Goal: Task Accomplishment & Management: Manage account settings

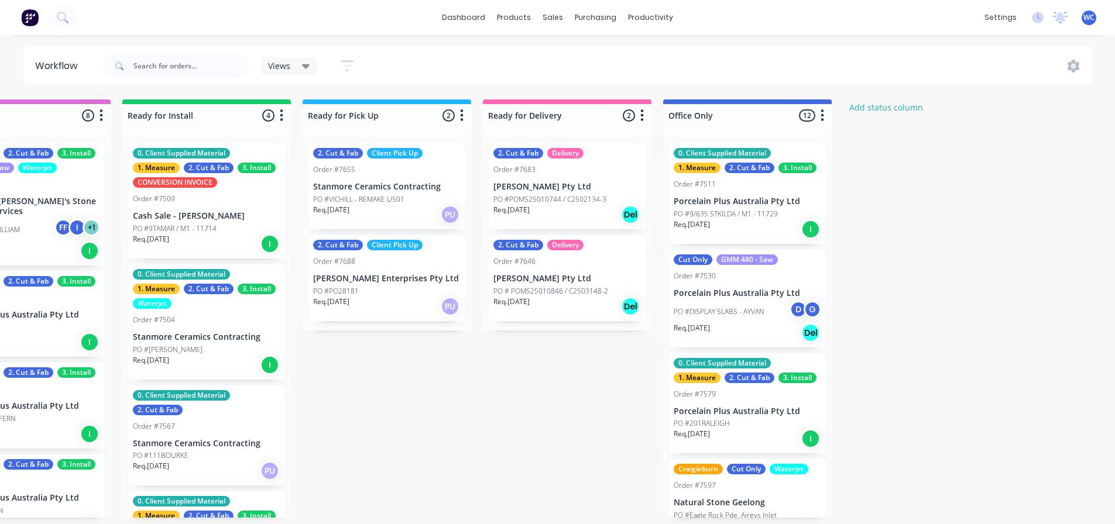
scroll to position [912, 0]
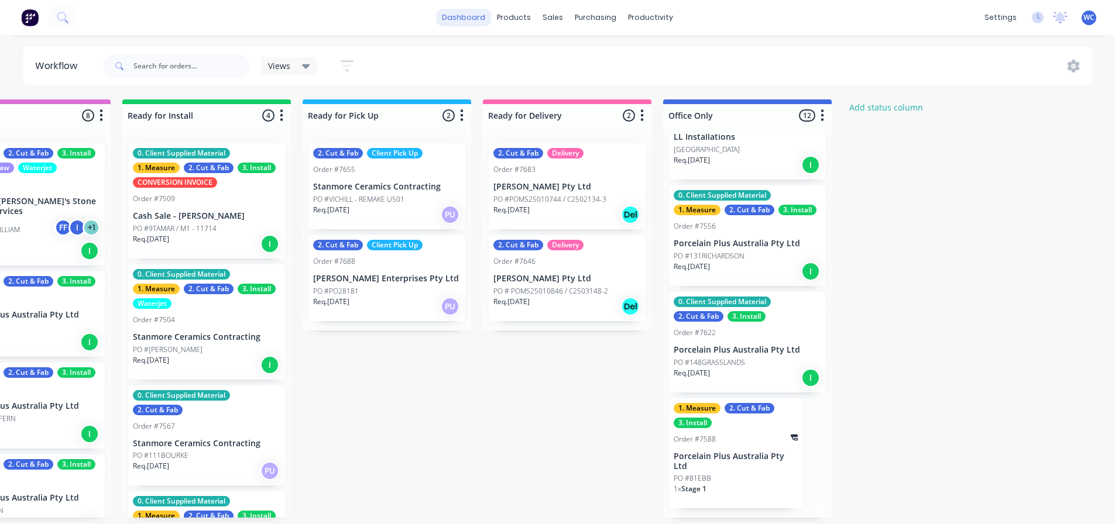
click at [471, 15] on link "dashboard" at bounding box center [463, 18] width 55 height 18
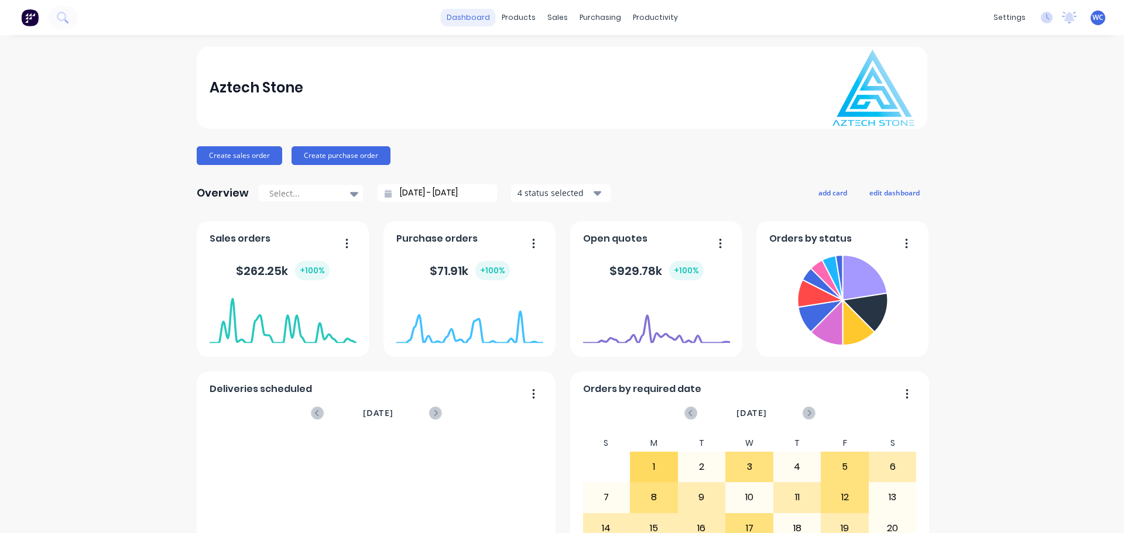
click at [481, 19] on link "dashboard" at bounding box center [468, 18] width 55 height 18
click at [549, 15] on div "sales" at bounding box center [557, 18] width 32 height 18
click at [558, 19] on div "sales" at bounding box center [557, 18] width 32 height 18
click at [583, 54] on div "Sales Orders" at bounding box center [596, 56] width 48 height 11
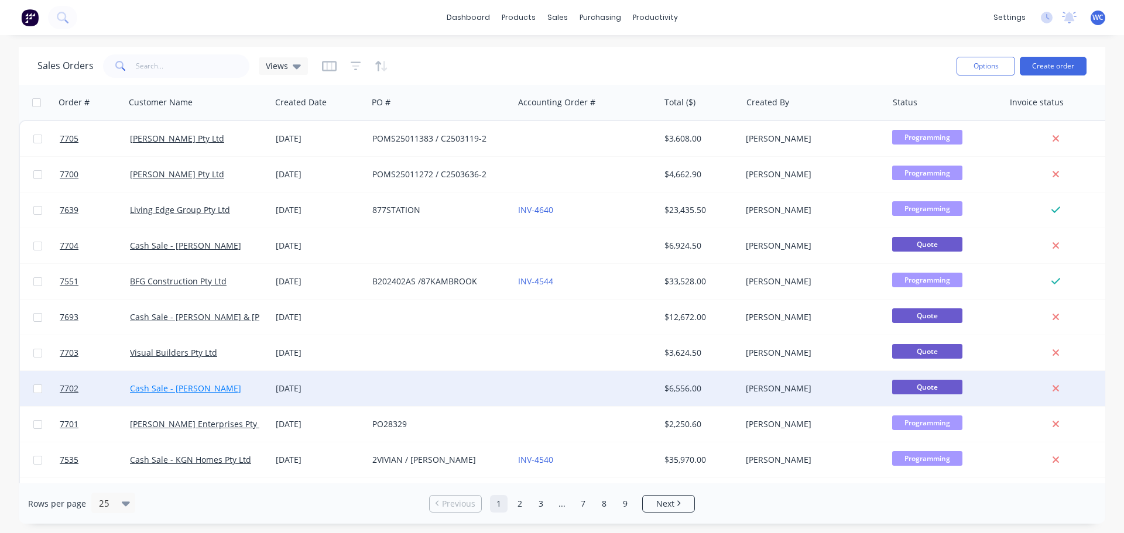
click at [181, 386] on link "Cash Sale - [PERSON_NAME]" at bounding box center [185, 388] width 111 height 11
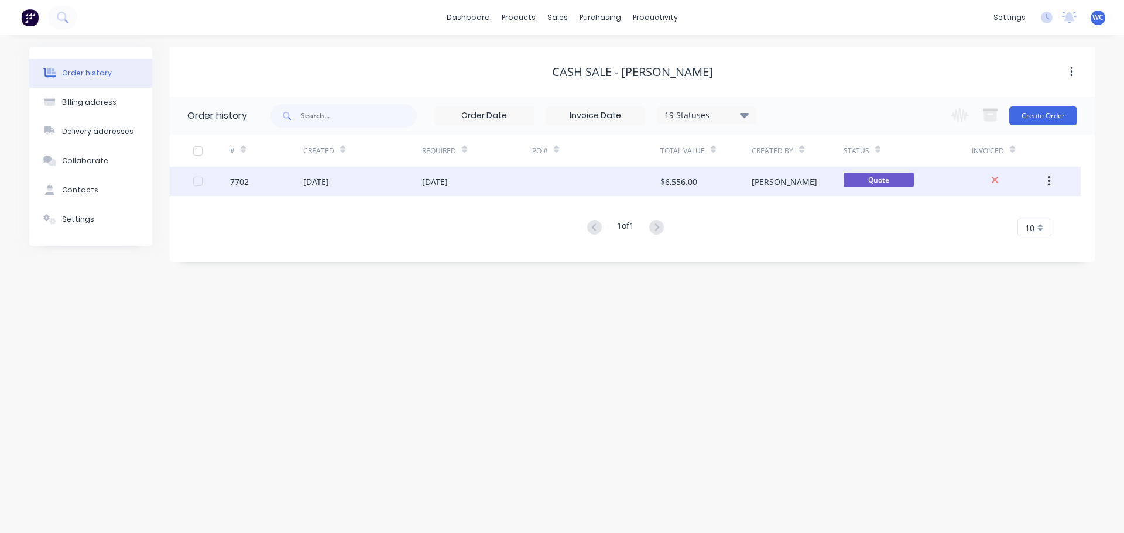
click at [523, 180] on div "[DATE]" at bounding box center [477, 181] width 110 height 29
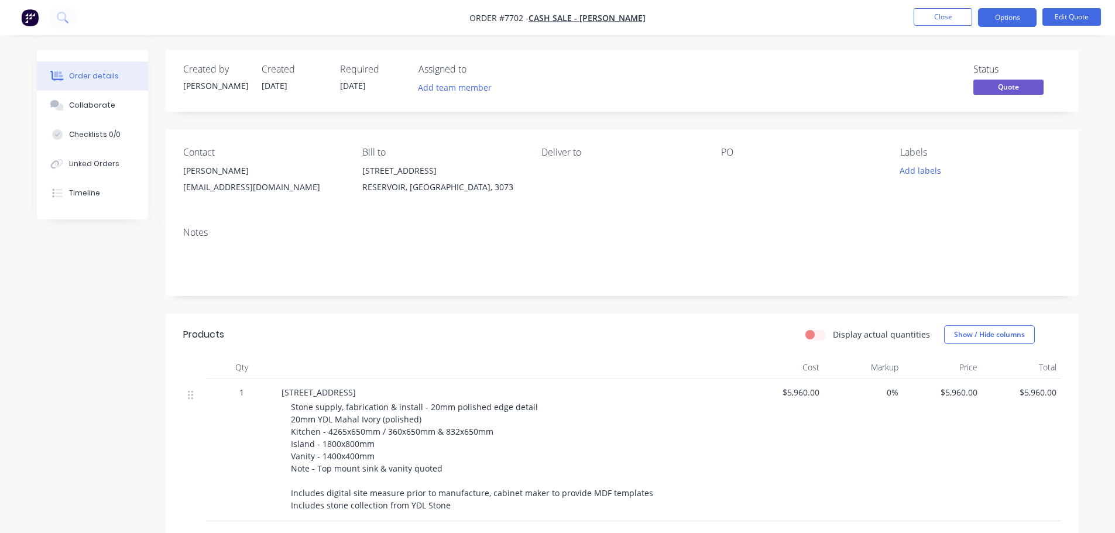
click at [231, 183] on div "[EMAIL_ADDRESS][DOMAIN_NAME]" at bounding box center [263, 187] width 160 height 16
click at [1084, 15] on button "Edit Quote" at bounding box center [1071, 17] width 59 height 18
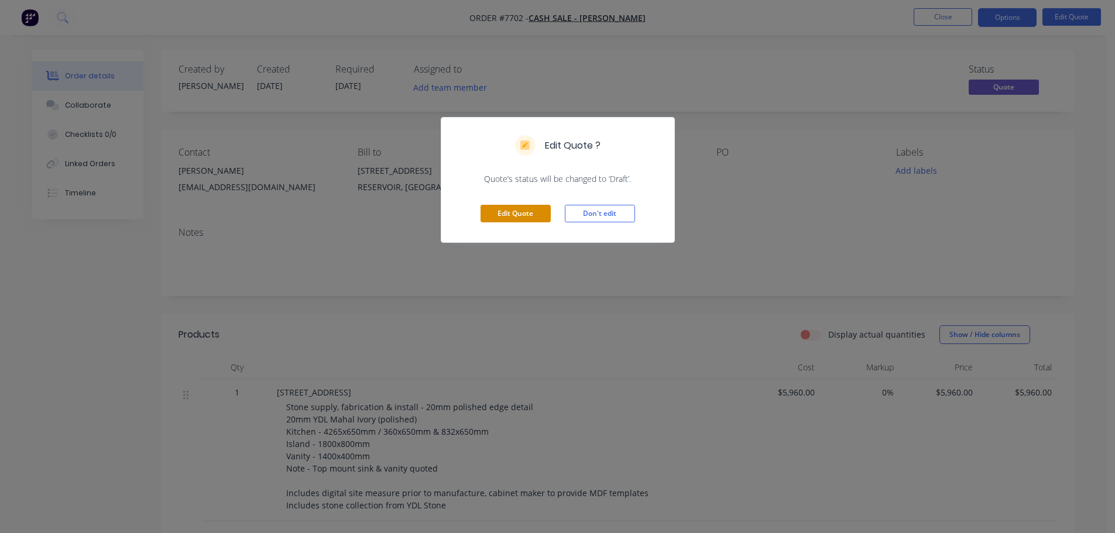
click at [513, 212] on button "Edit Quote" at bounding box center [515, 214] width 70 height 18
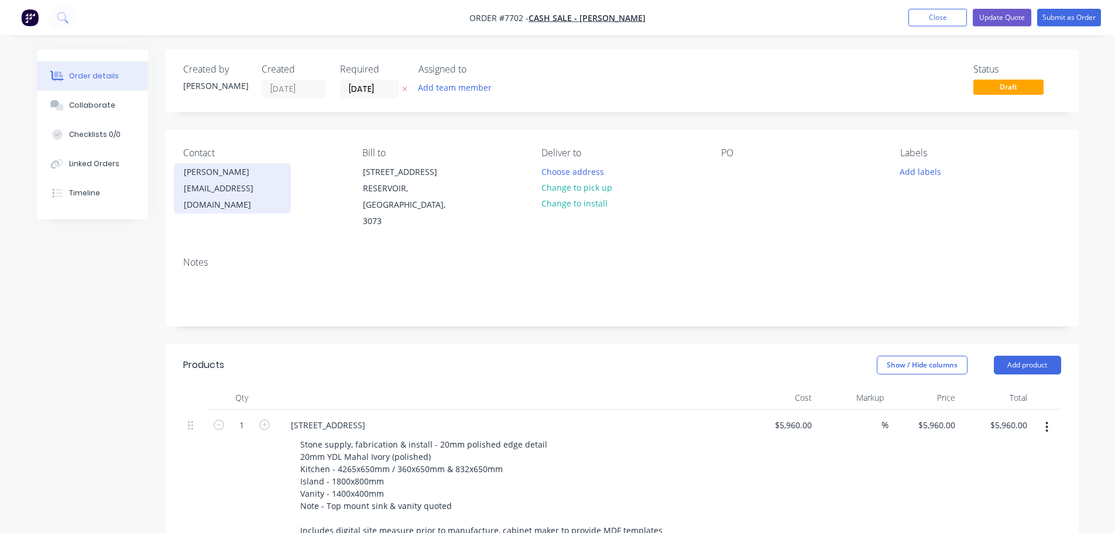
click at [226, 180] on div "[PERSON_NAME]" at bounding box center [232, 172] width 97 height 16
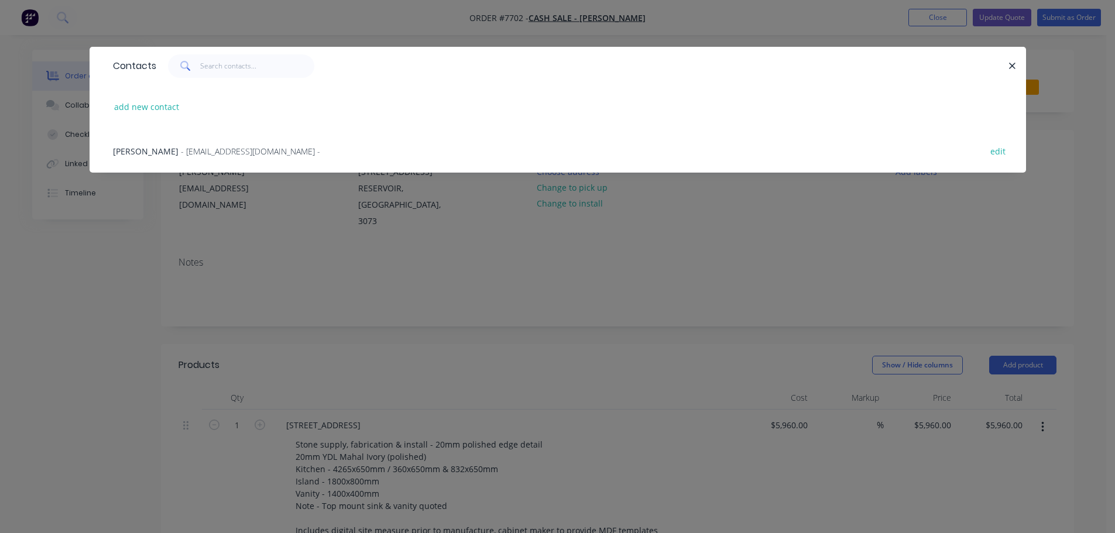
click at [156, 147] on span "[PERSON_NAME]" at bounding box center [146, 151] width 66 height 11
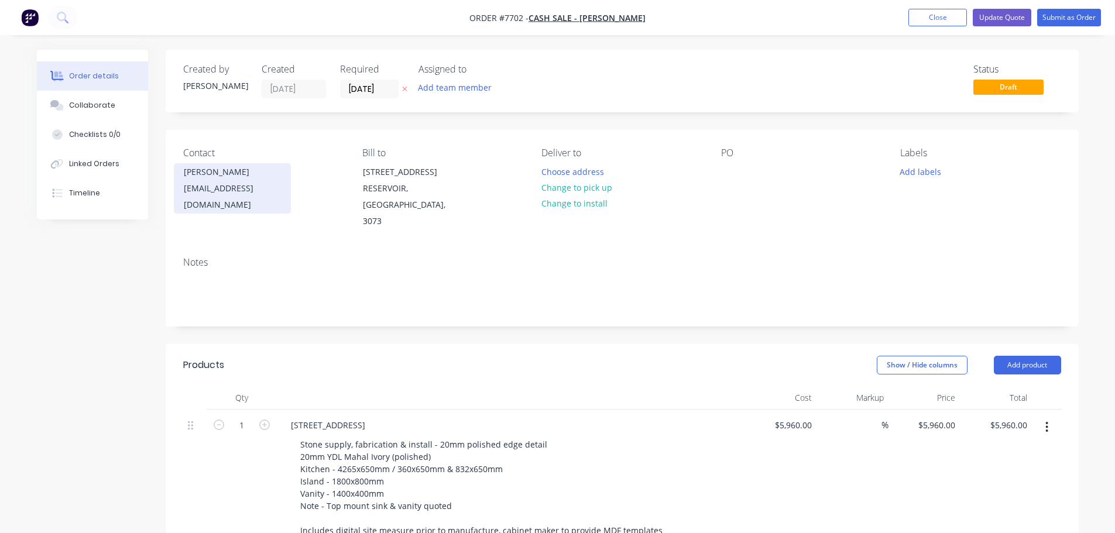
click at [267, 187] on div "[EMAIL_ADDRESS][DOMAIN_NAME]" at bounding box center [232, 196] width 97 height 33
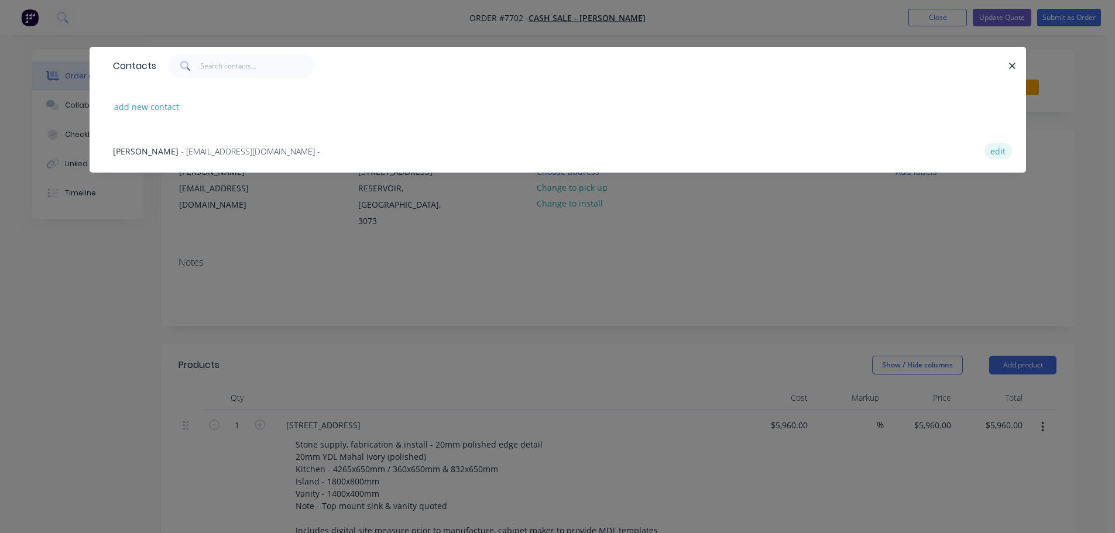
click at [1001, 153] on button "edit" at bounding box center [998, 151] width 28 height 16
select select "AU"
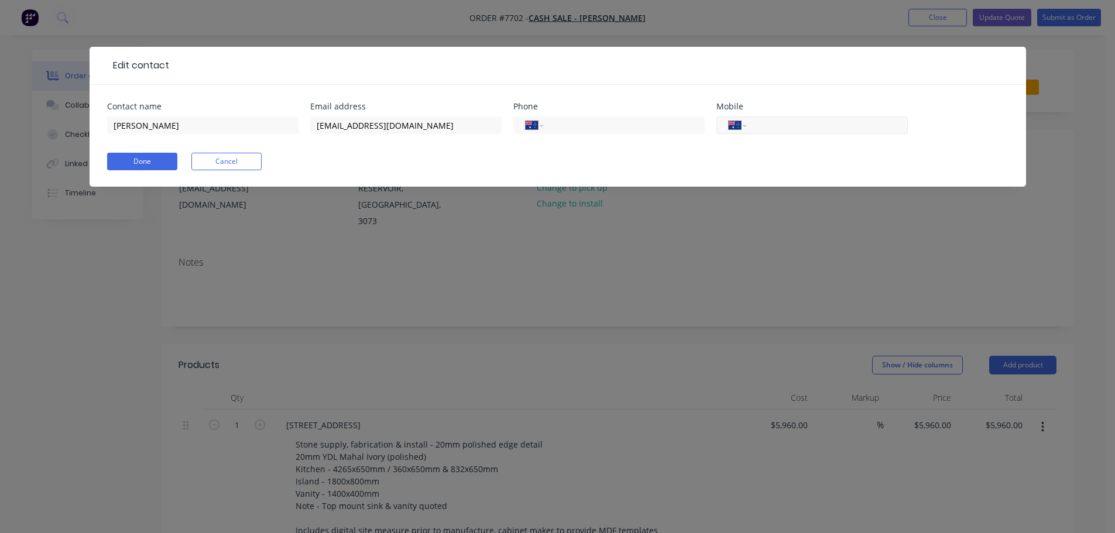
click at [815, 129] on input "tel" at bounding box center [824, 125] width 140 height 13
type input "0432 216 699"
click at [152, 157] on button "Done" at bounding box center [142, 162] width 70 height 18
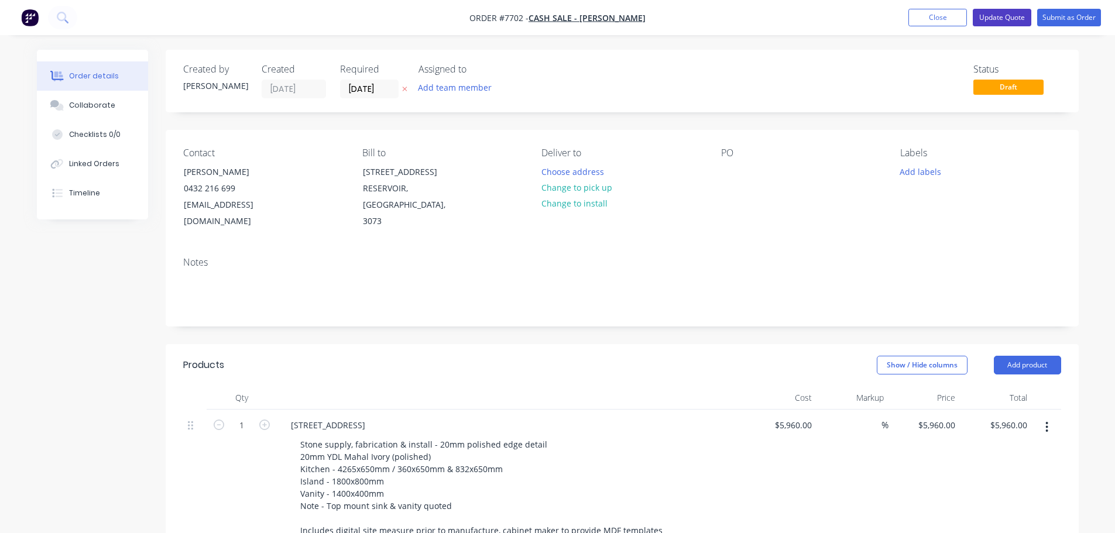
click at [1001, 16] on button "Update Quote" at bounding box center [1002, 18] width 59 height 18
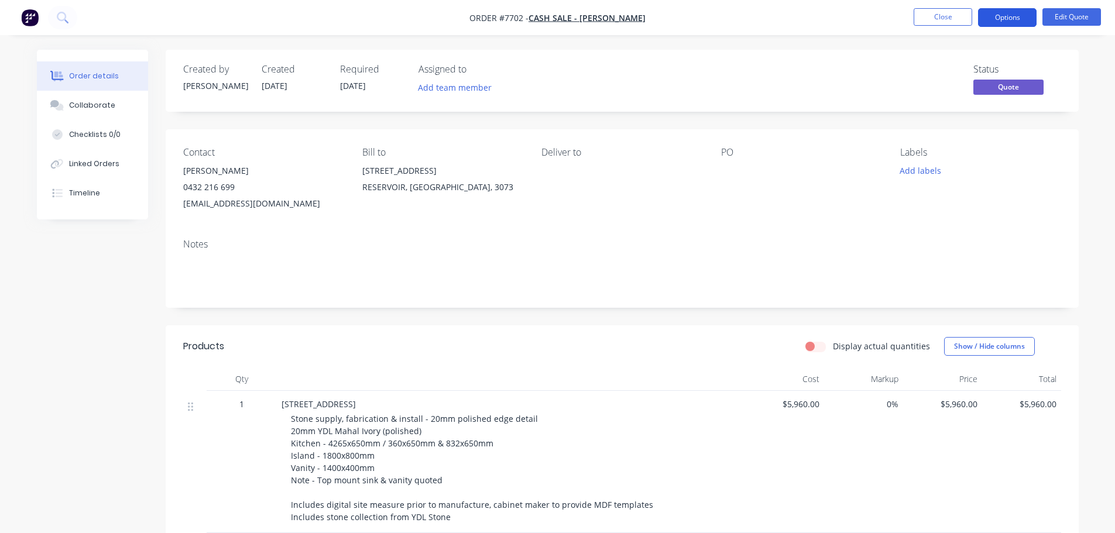
click at [1007, 14] on button "Options" at bounding box center [1007, 17] width 59 height 19
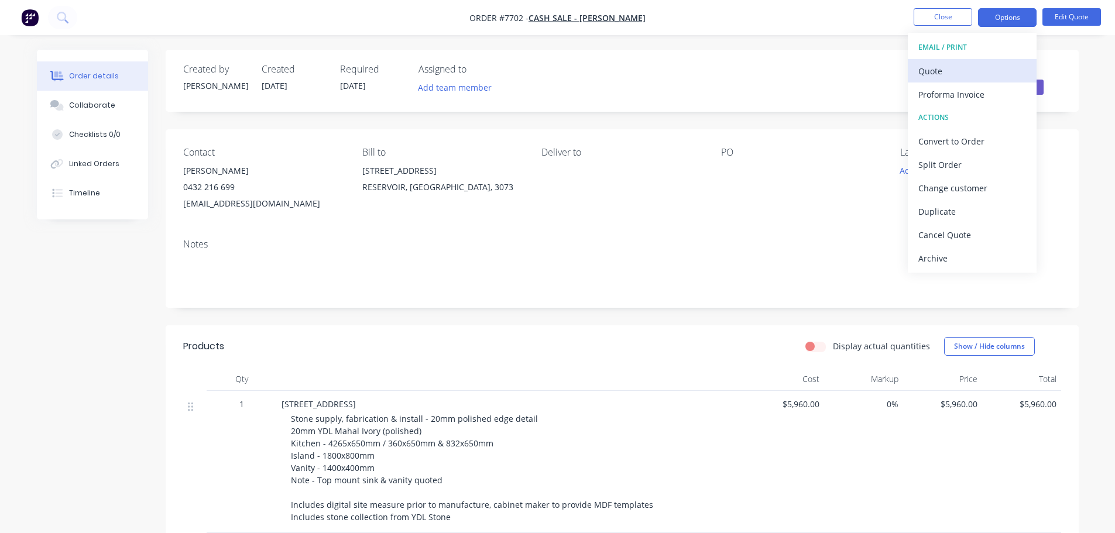
click at [938, 65] on div "Quote" at bounding box center [972, 71] width 108 height 17
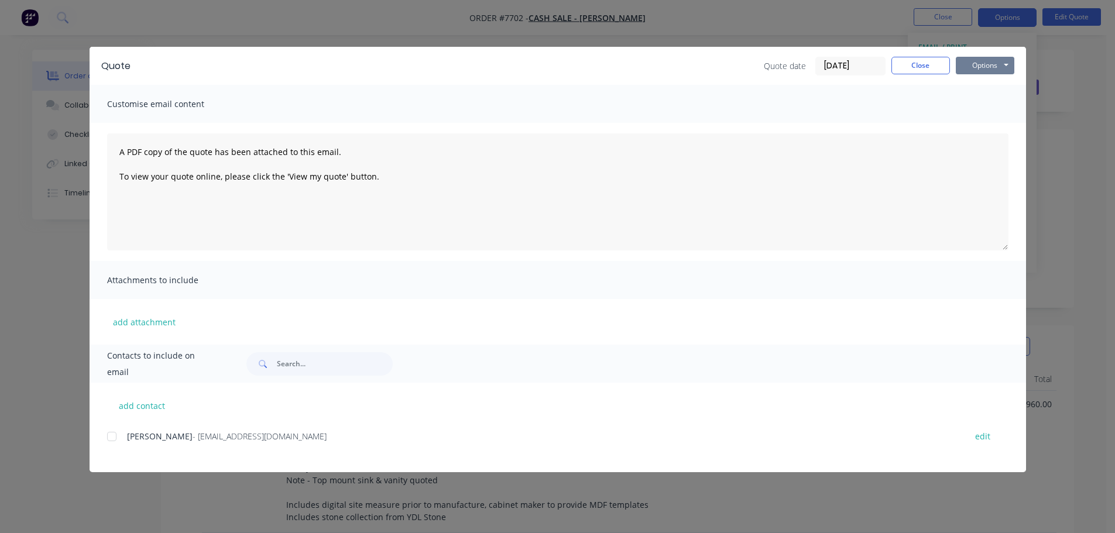
click at [990, 66] on button "Options" at bounding box center [985, 66] width 59 height 18
click at [979, 85] on button "Preview" at bounding box center [993, 86] width 75 height 19
click at [923, 65] on button "Close" at bounding box center [920, 66] width 59 height 18
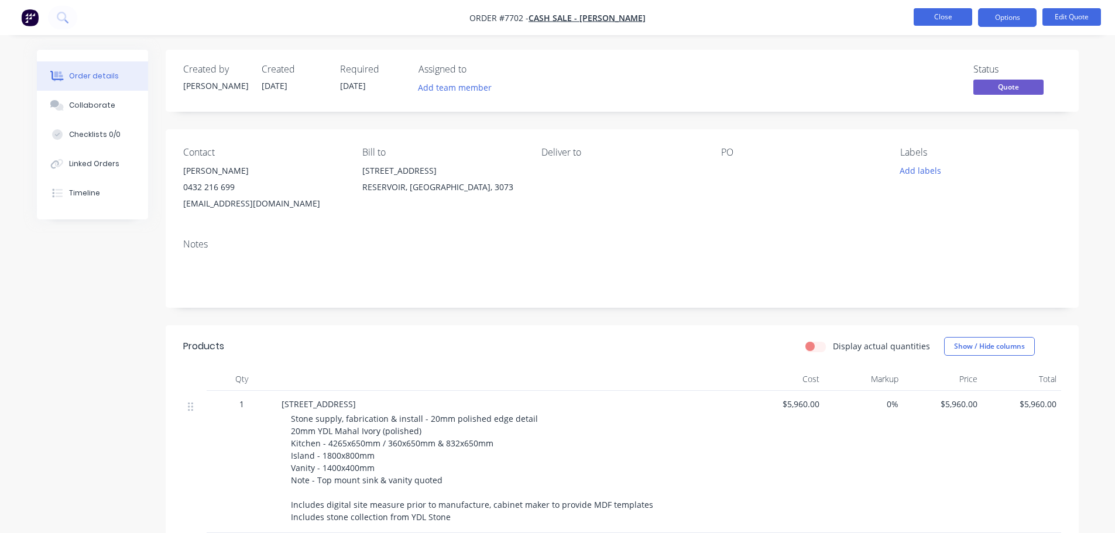
click at [959, 18] on button "Close" at bounding box center [943, 17] width 59 height 18
